Goal: Complete application form

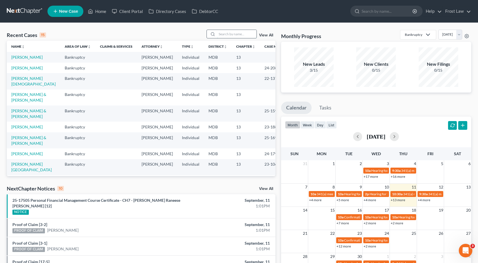
click at [234, 33] on input "search" at bounding box center [237, 34] width 40 height 8
type input "[PERSON_NAME]"
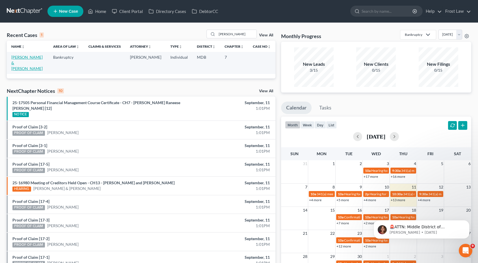
click at [38, 57] on link "[PERSON_NAME] & [PERSON_NAME]" at bounding box center [26, 63] width 31 height 16
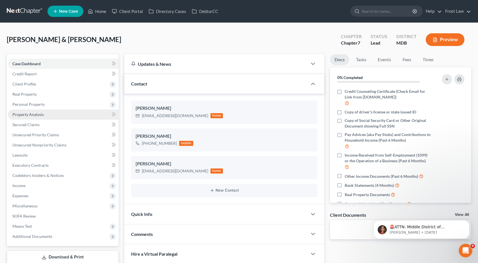
click at [41, 118] on link "Property Analysis" at bounding box center [63, 115] width 111 height 10
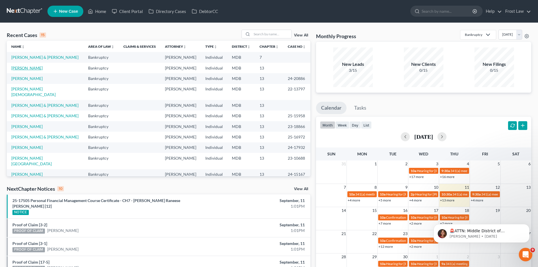
click at [30, 67] on link "[PERSON_NAME]" at bounding box center [26, 68] width 31 height 5
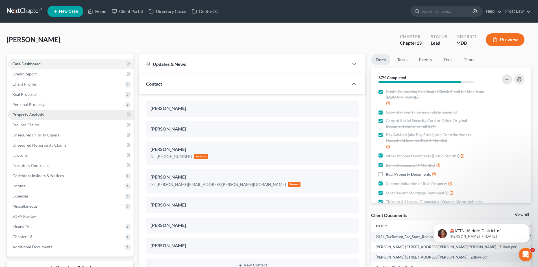
click at [33, 112] on span "Property Analysis" at bounding box center [27, 114] width 31 height 5
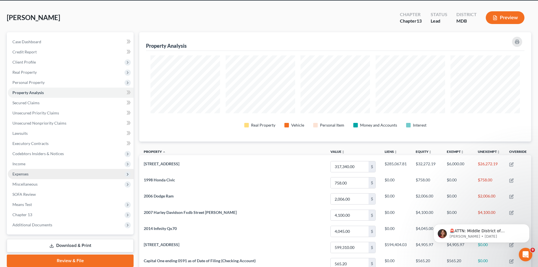
scroll to position [57, 0]
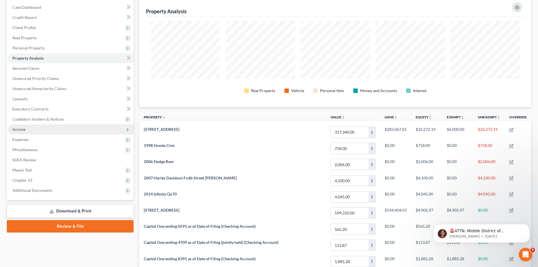
click at [43, 130] on span "Income" at bounding box center [71, 129] width 126 height 10
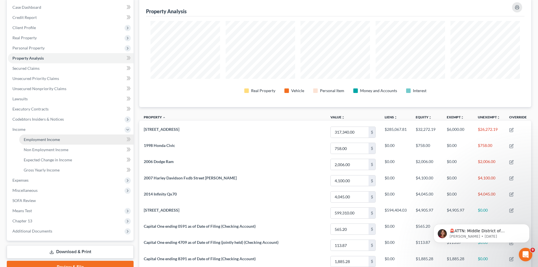
click at [46, 139] on span "Employment Income" at bounding box center [42, 139] width 36 height 5
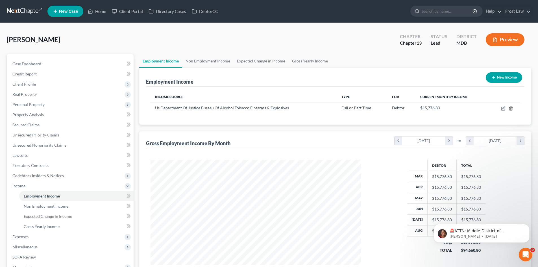
scroll to position [105, 222]
click at [222, 60] on link "Non Employment Income" at bounding box center [207, 61] width 51 height 14
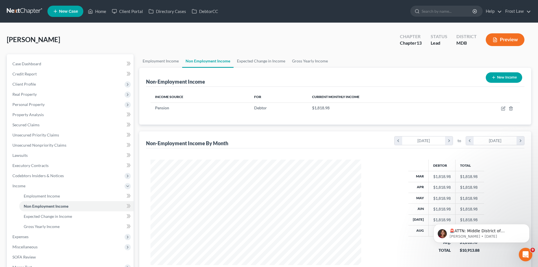
scroll to position [105, 222]
click at [248, 61] on link "Expected Change in Income" at bounding box center [261, 61] width 55 height 14
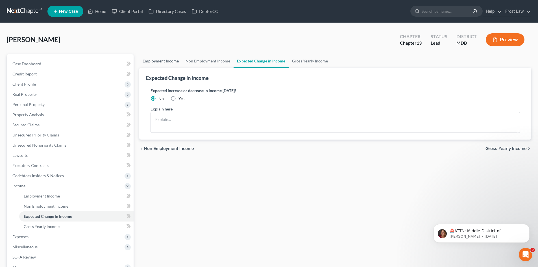
click at [174, 64] on link "Employment Income" at bounding box center [160, 61] width 43 height 14
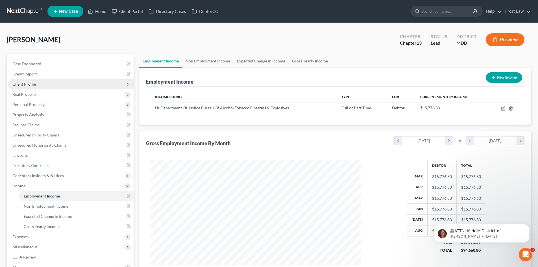
click at [31, 81] on span "Client Profile" at bounding box center [71, 84] width 126 height 10
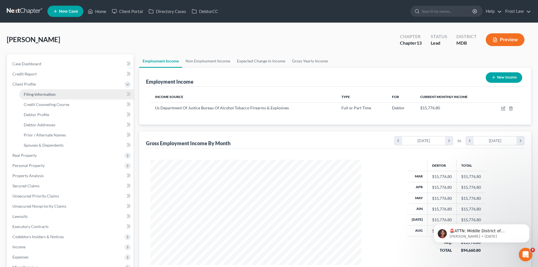
drag, startPoint x: 40, startPoint y: 95, endPoint x: 91, endPoint y: 96, distance: 51.5
click at [39, 96] on span "Filing Information" at bounding box center [40, 94] width 32 height 5
select select "1"
select select "0"
select select "3"
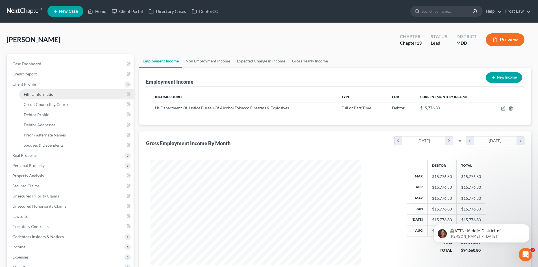
select select "38"
select select "0"
select select "21"
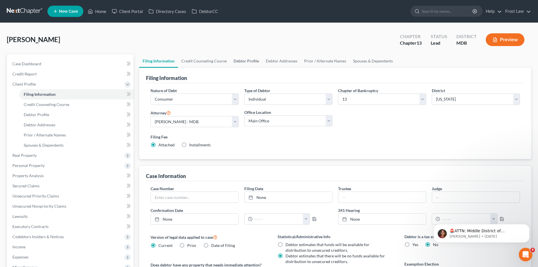
click at [239, 64] on link "Debtor Profile" at bounding box center [246, 61] width 32 height 14
select select "1"
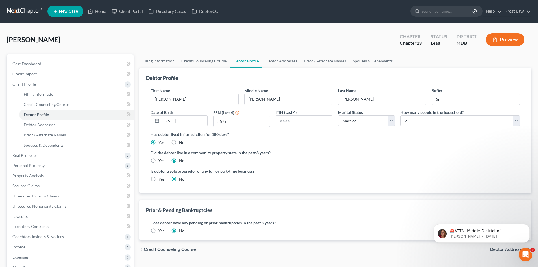
radio input "true"
